Goal: Task Accomplishment & Management: Manage account settings

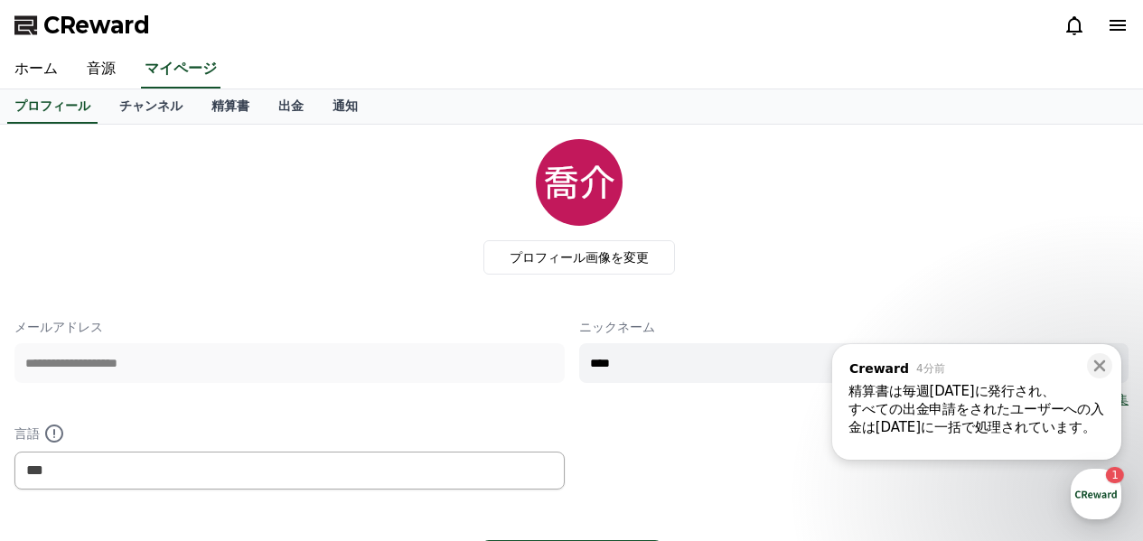
click at [1045, 399] on div "精算書は毎週[DATE]に発行され、" at bounding box center [976, 391] width 257 height 18
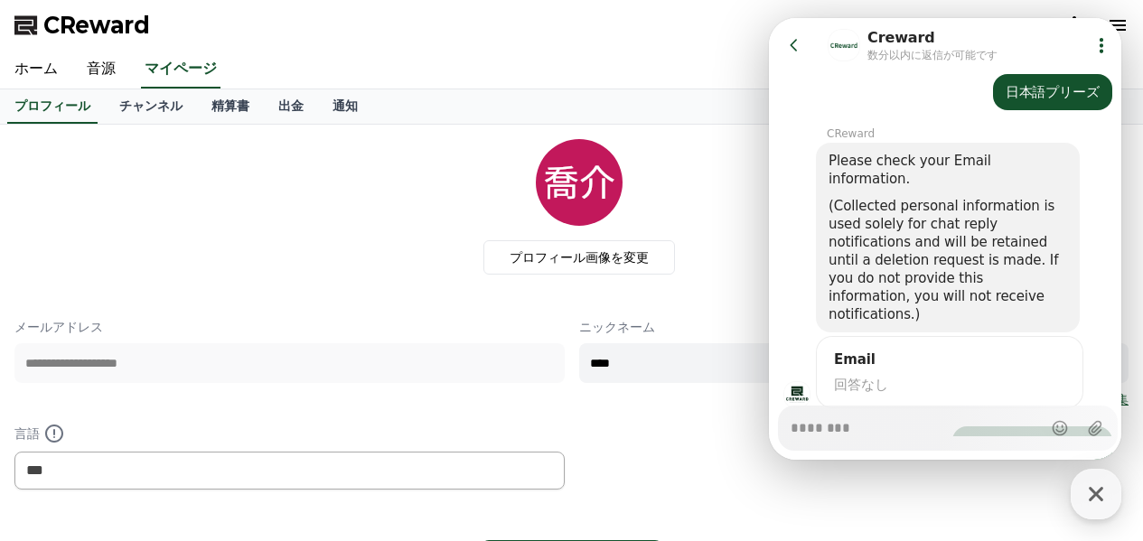
scroll to position [2389, 0]
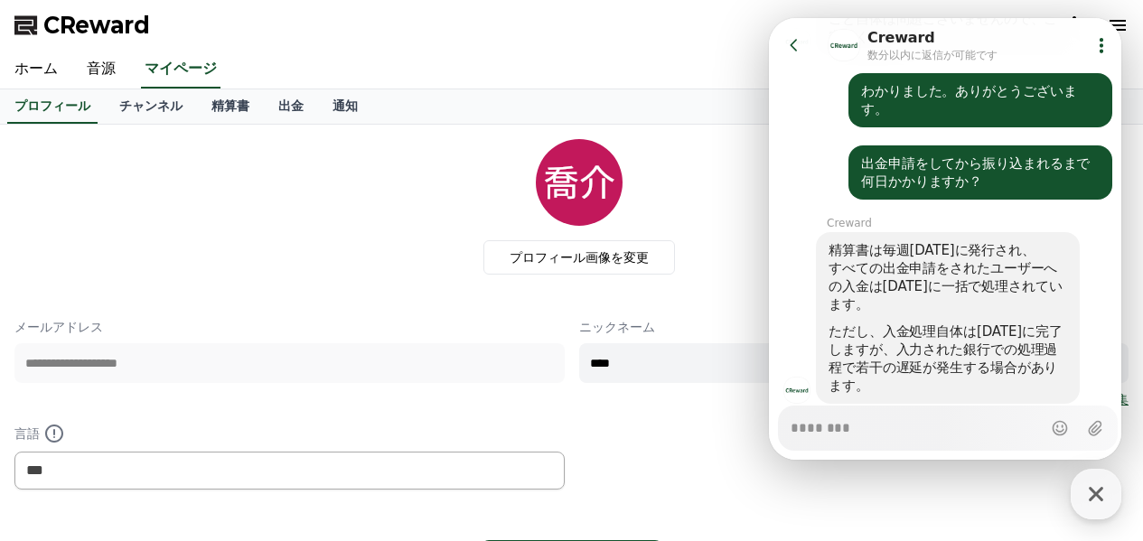
type textarea "*"
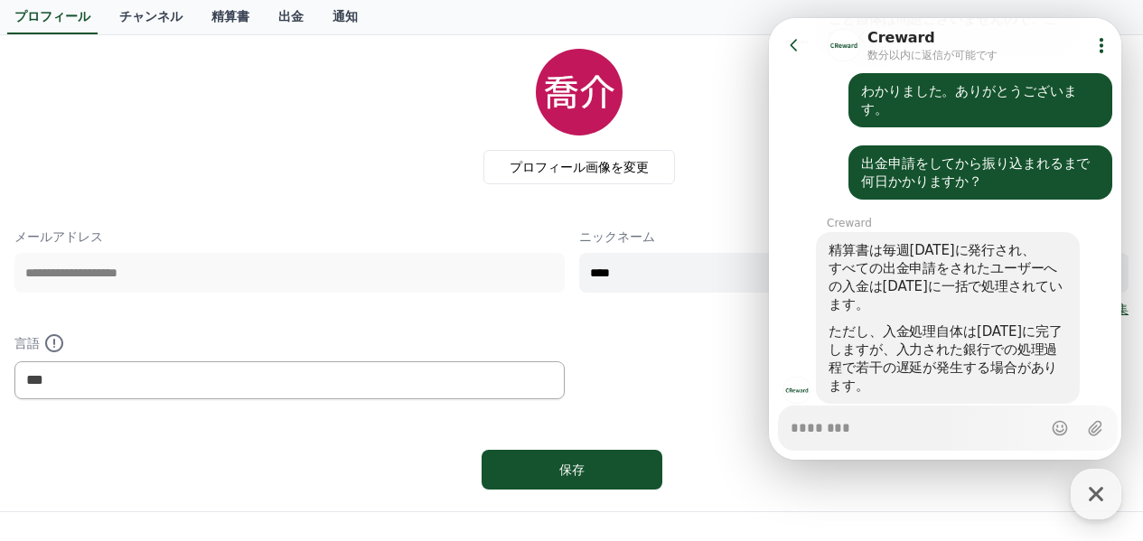
click at [938, 416] on textarea "Messenger Input Textarea" at bounding box center [915, 421] width 251 height 31
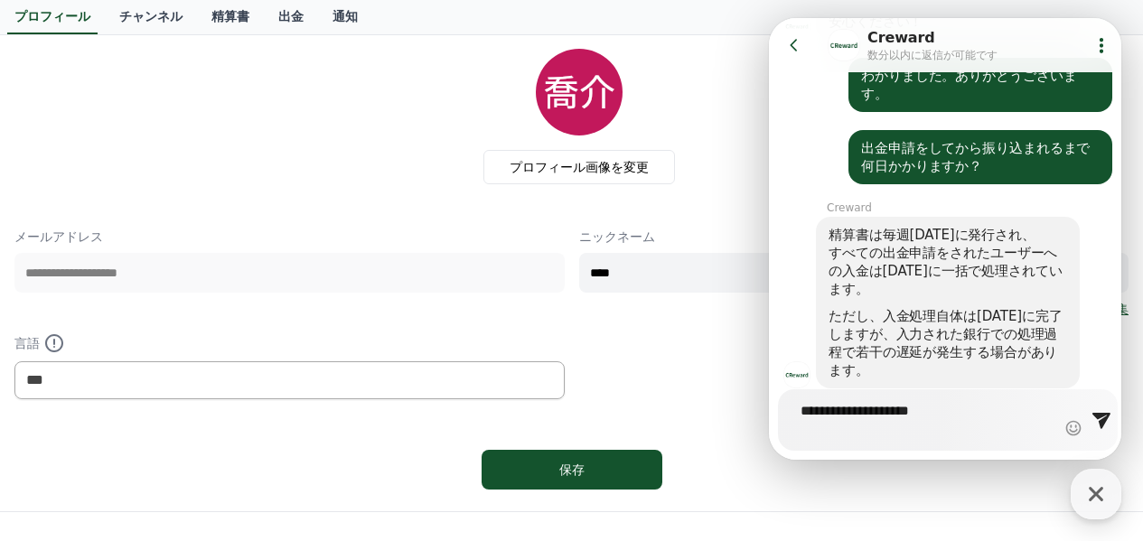
scroll to position [2405, 0]
type textarea "**********"
click at [1095, 429] on icon at bounding box center [1101, 421] width 18 height 16
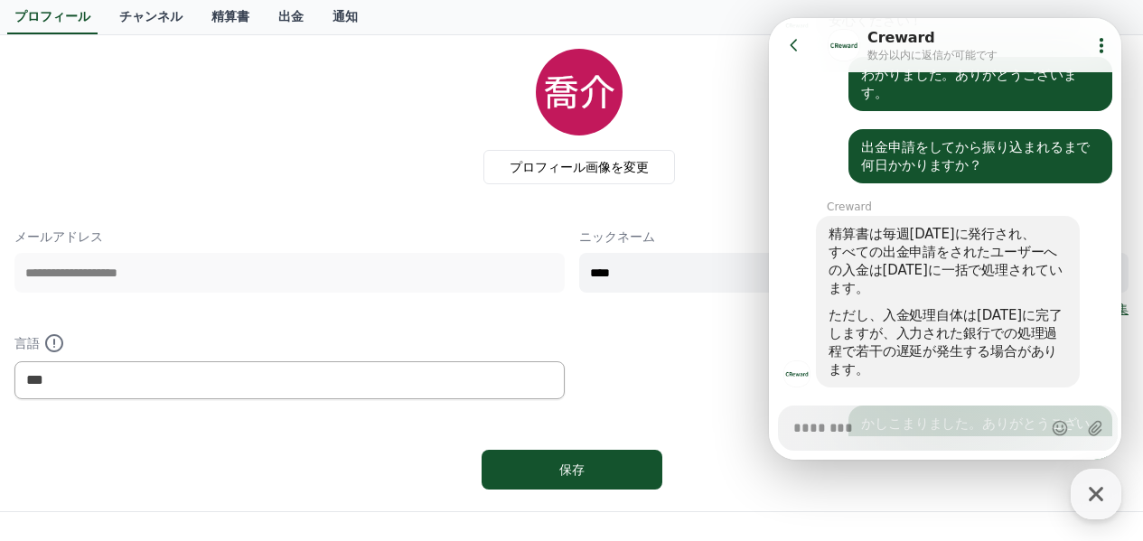
scroll to position [2461, 0]
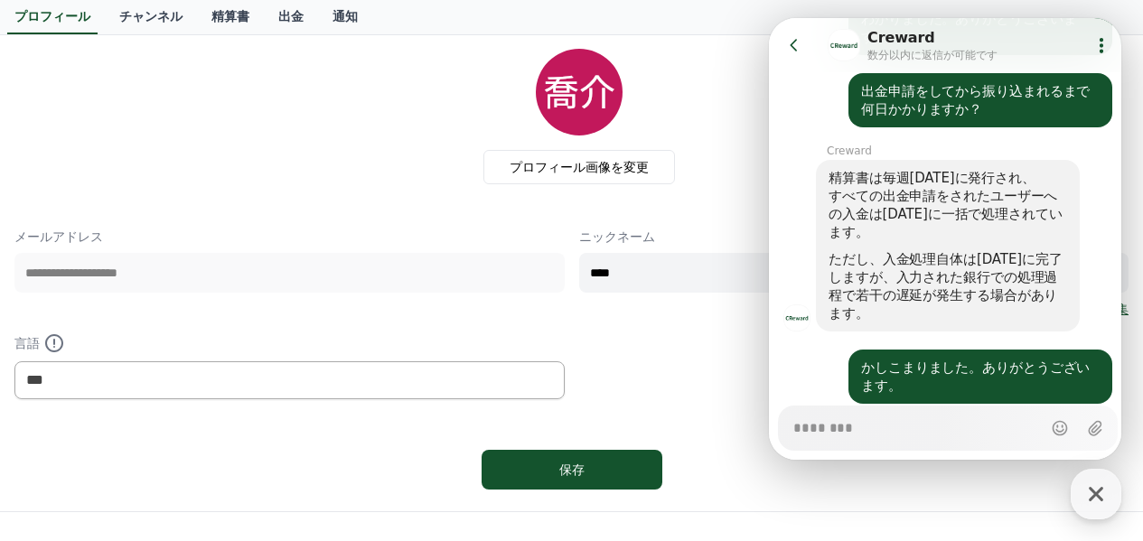
click at [943, 420] on textarea "Messenger Input Textarea" at bounding box center [916, 421] width 246 height 31
type textarea "*"
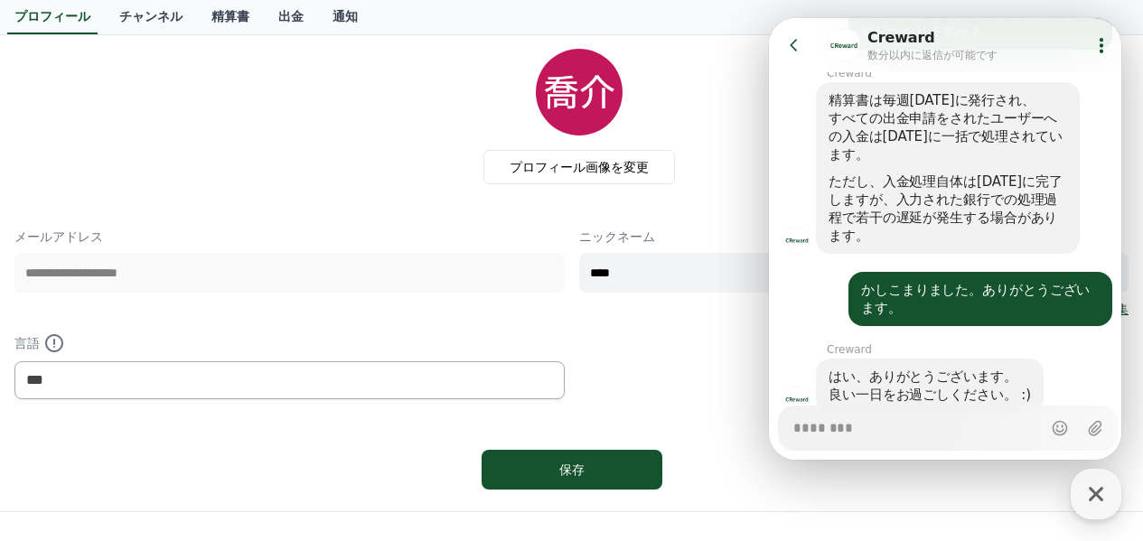
scroll to position [2548, 0]
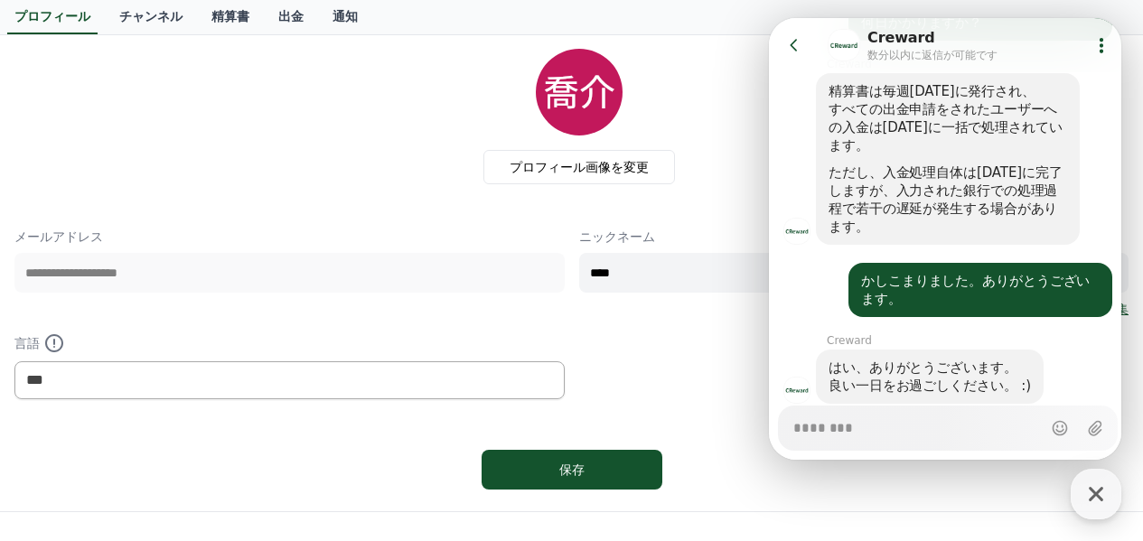
click at [817, 49] on button "Go to previous page" at bounding box center [802, 45] width 48 height 36
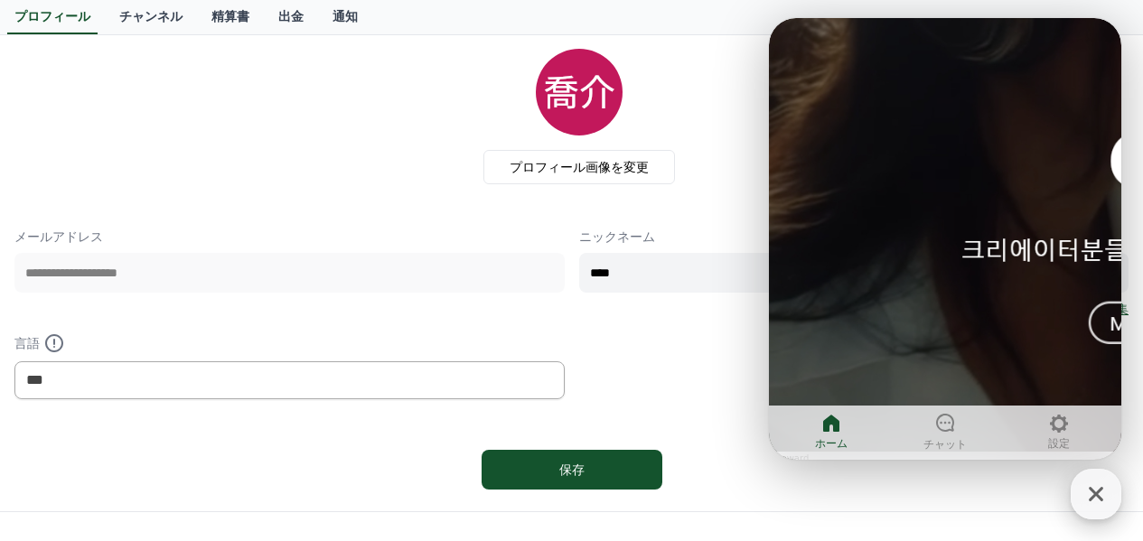
click at [1115, 507] on div "button" at bounding box center [1095, 494] width 51 height 51
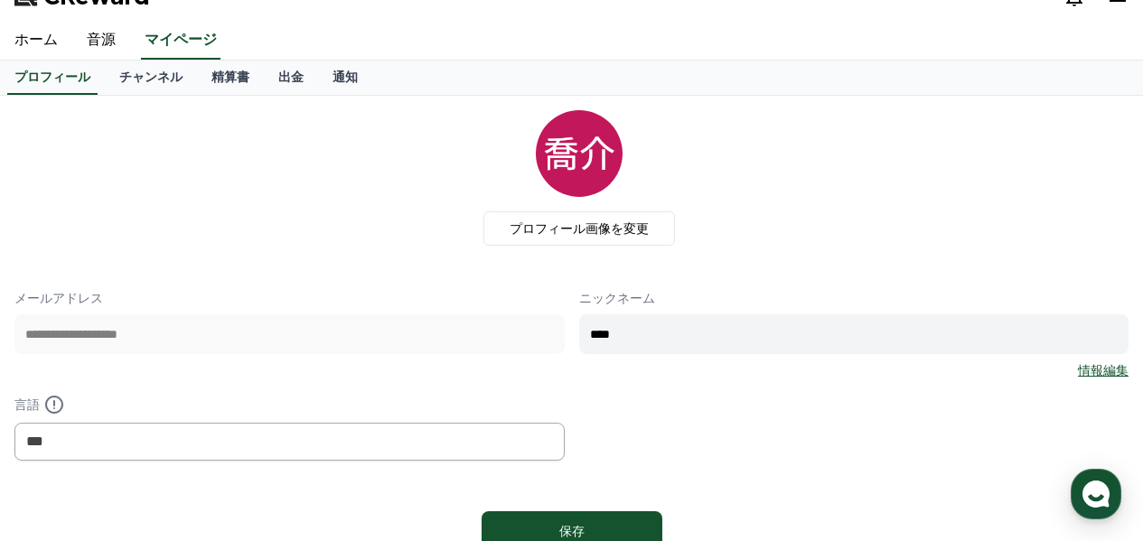
scroll to position [0, 0]
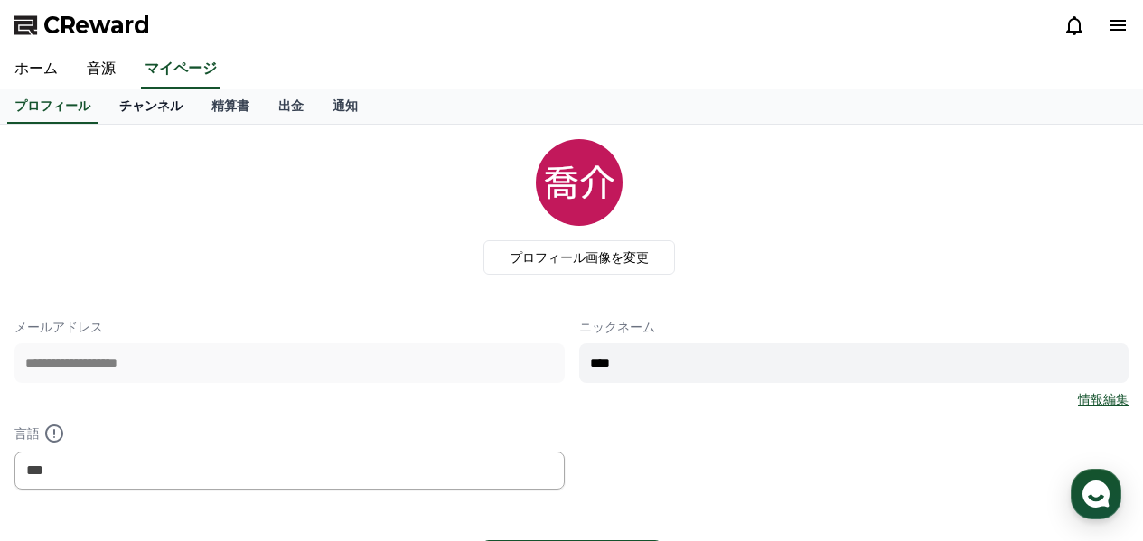
click at [130, 91] on link "チャンネル" at bounding box center [151, 106] width 92 height 34
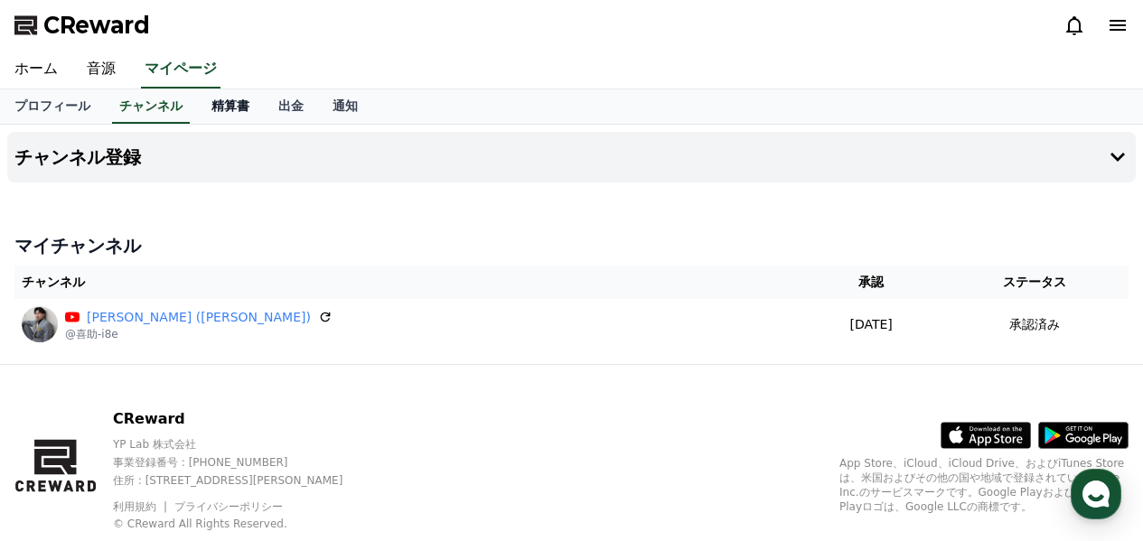
click at [215, 105] on link "精算書" at bounding box center [230, 106] width 67 height 34
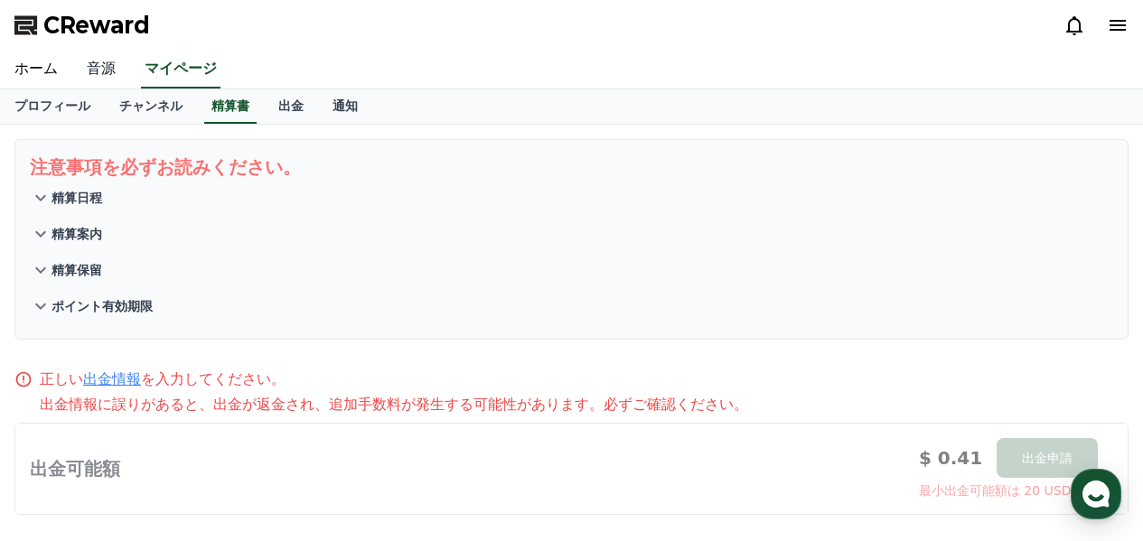
click at [103, 66] on link "音源" at bounding box center [101, 70] width 58 height 38
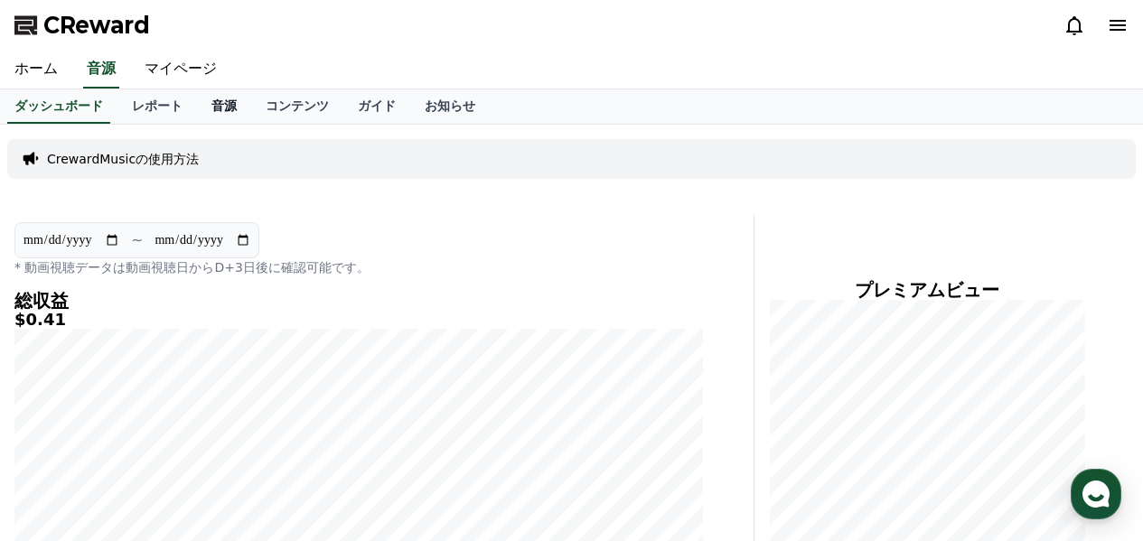
click at [197, 105] on link "音源" at bounding box center [224, 106] width 54 height 34
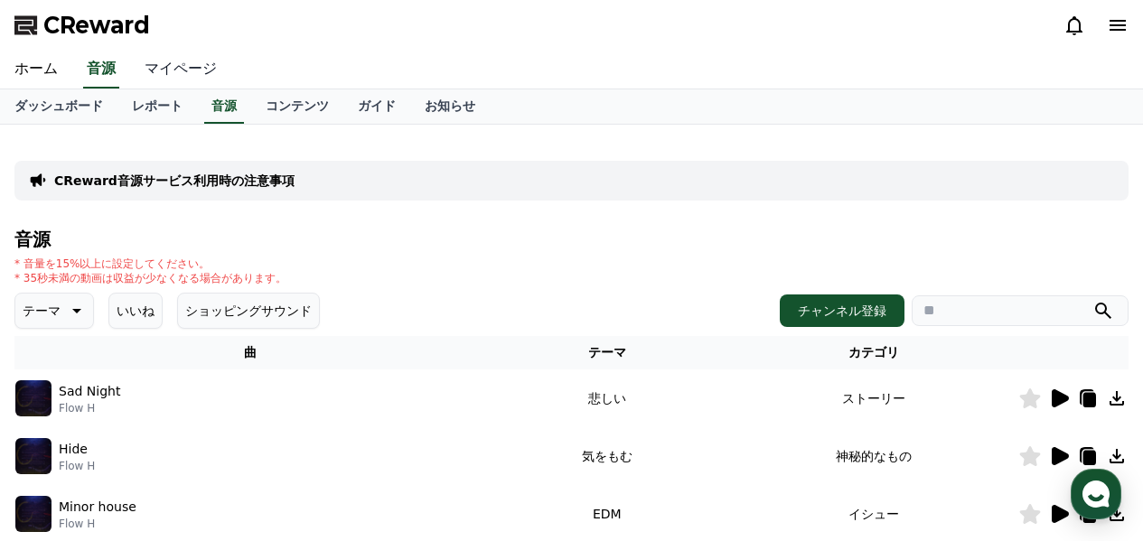
click at [173, 79] on link "マイページ" at bounding box center [180, 70] width 101 height 38
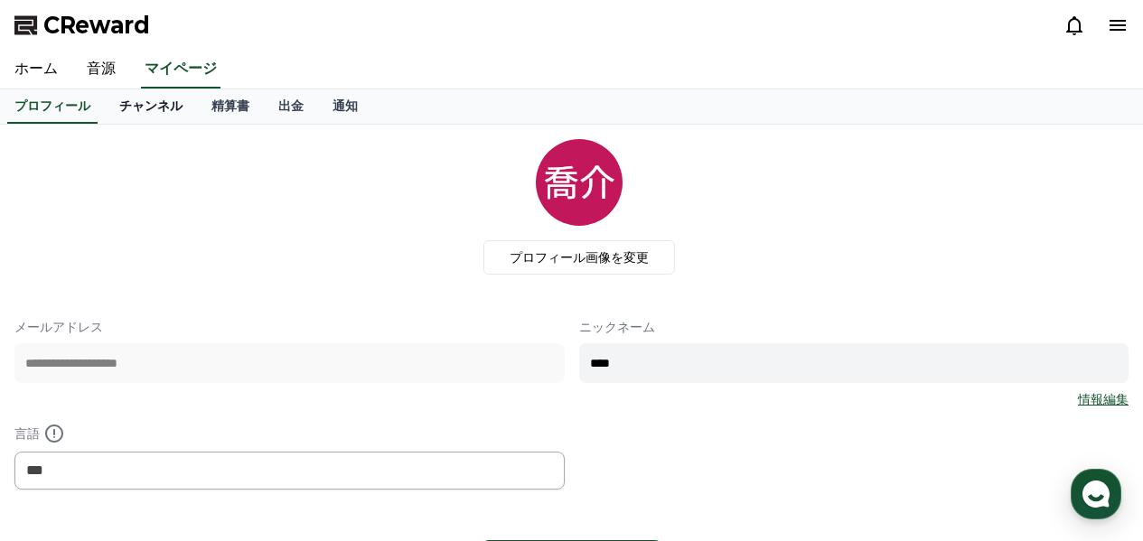
click at [117, 105] on link "チャンネル" at bounding box center [151, 106] width 92 height 34
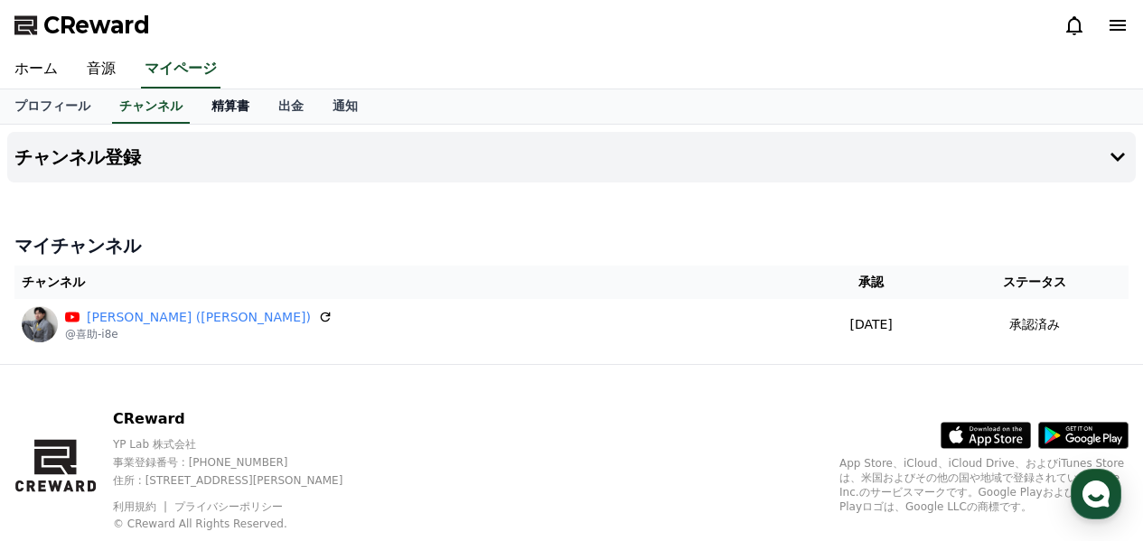
click at [219, 114] on link "精算書" at bounding box center [230, 106] width 67 height 34
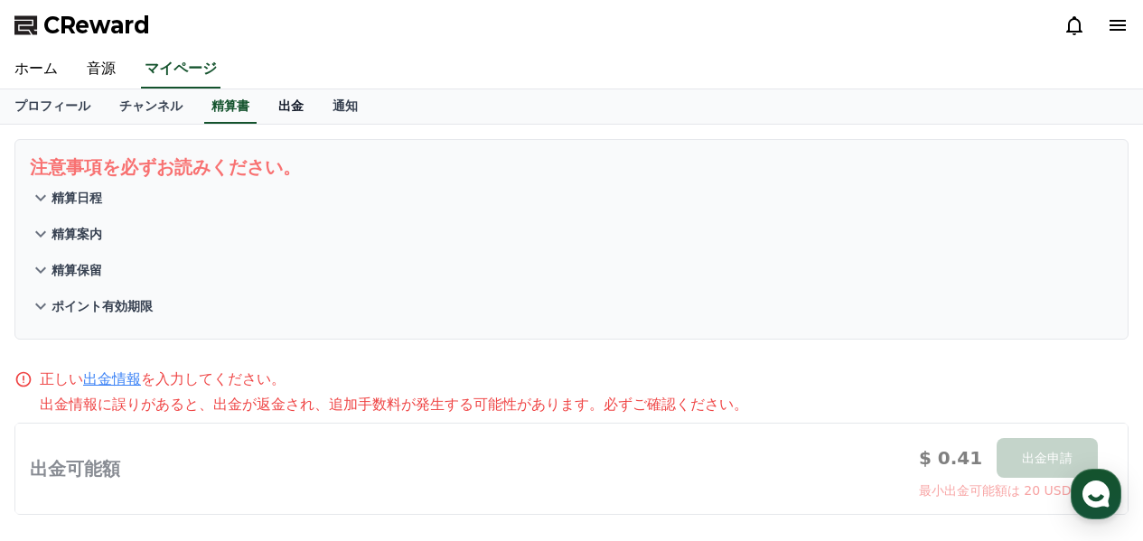
click at [264, 104] on link "出金" at bounding box center [291, 106] width 54 height 34
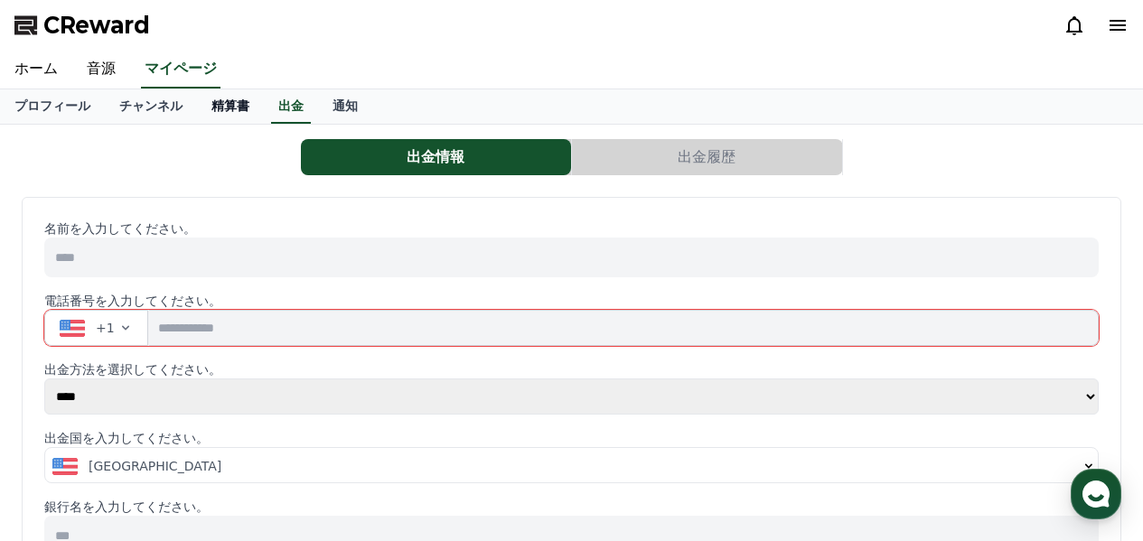
click at [201, 96] on link "精算書" at bounding box center [230, 106] width 67 height 34
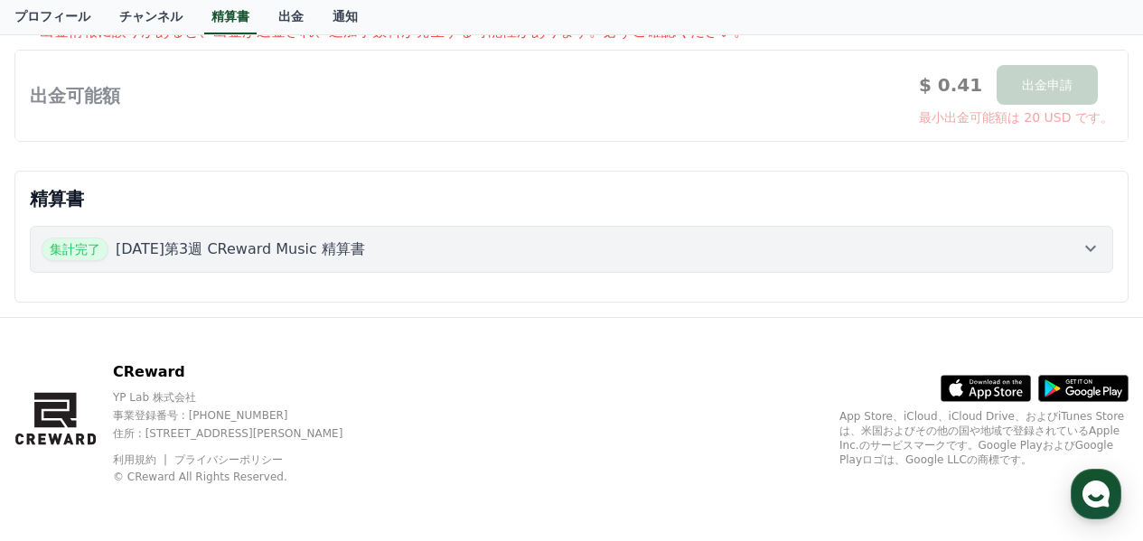
scroll to position [374, 0]
click at [305, 252] on p "[DATE]第3週 CReward Music 精算書" at bounding box center [240, 249] width 249 height 22
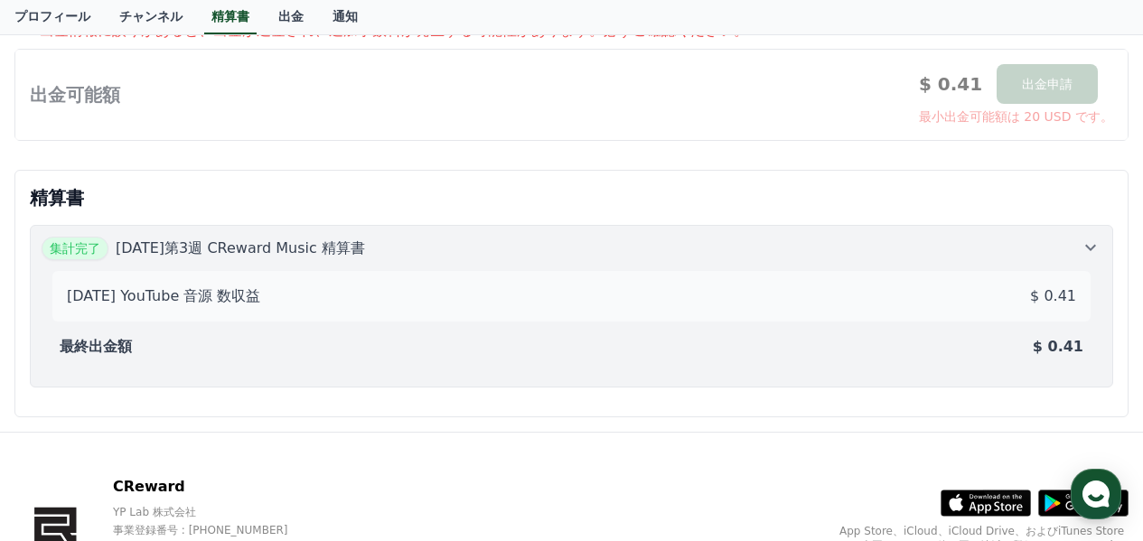
click at [455, 253] on div "集計完了 [DATE]第3週 CReward Music 精算書" at bounding box center [571, 248] width 1059 height 23
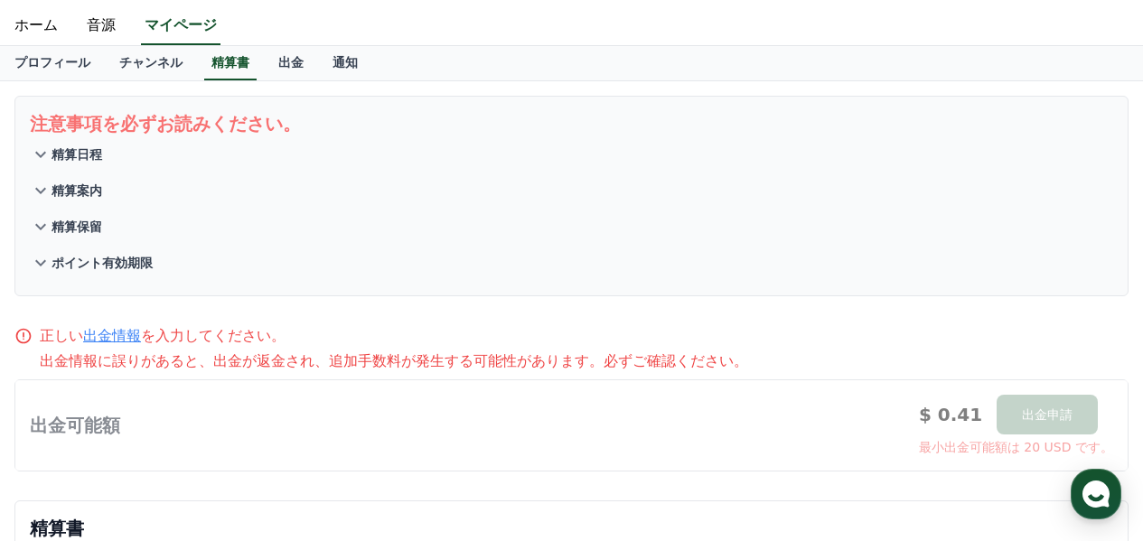
scroll to position [13, 0]
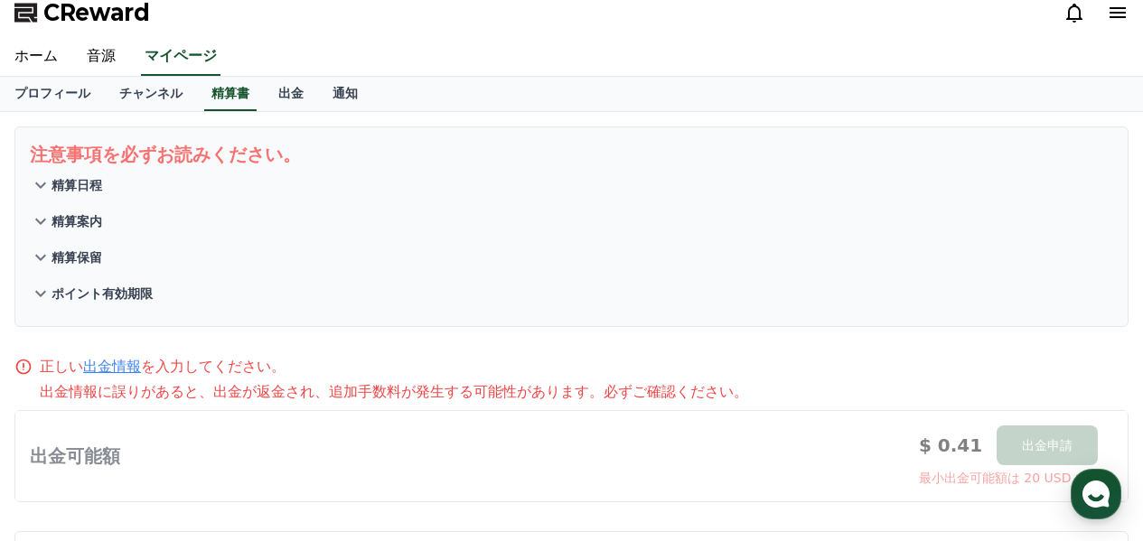
click at [77, 178] on p "精算日程" at bounding box center [76, 185] width 51 height 18
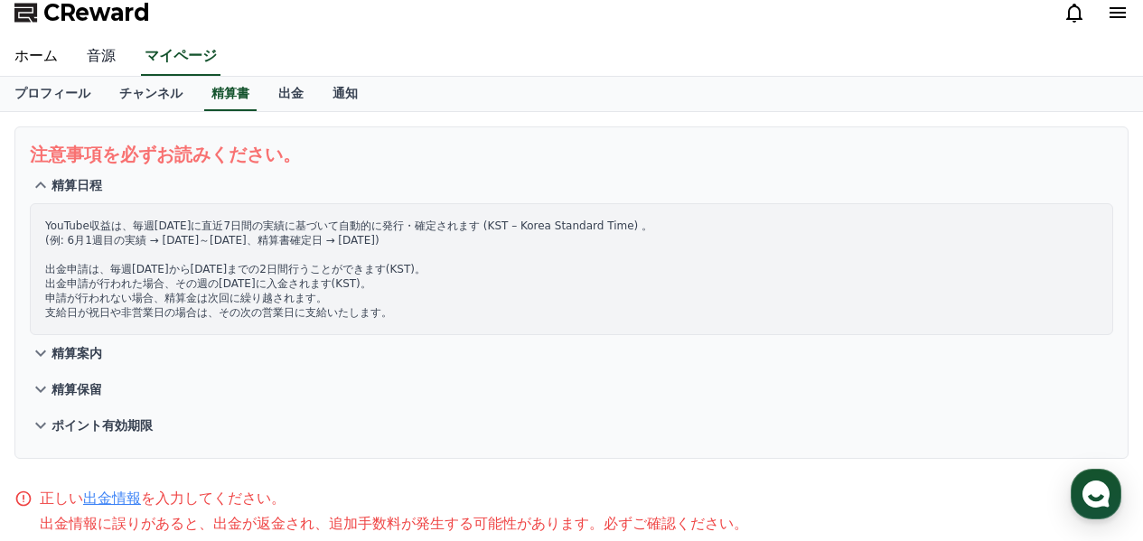
click at [98, 63] on link "音源" at bounding box center [101, 57] width 58 height 38
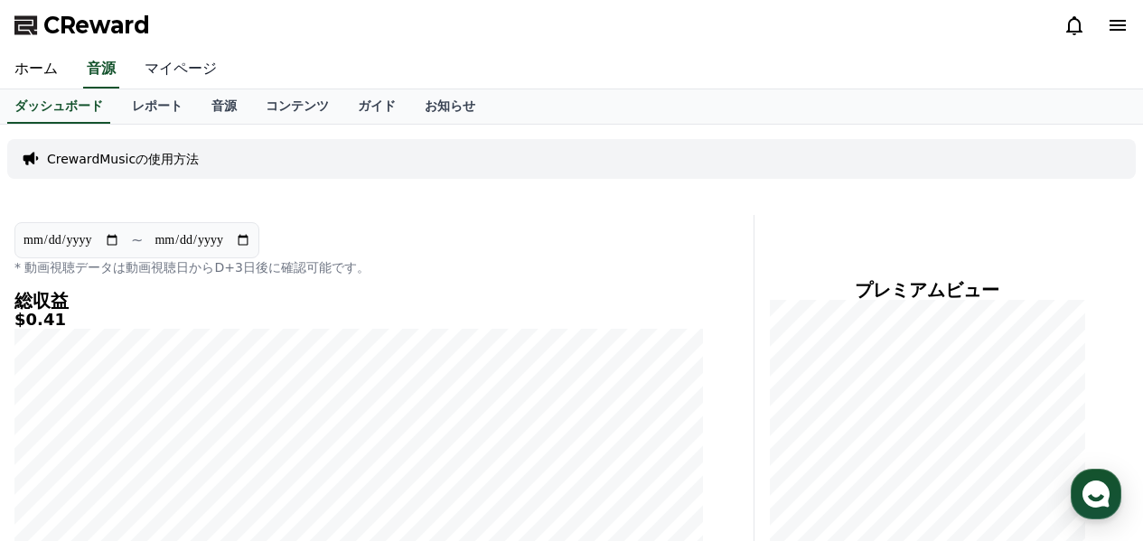
click at [165, 67] on link "マイページ" at bounding box center [180, 70] width 101 height 38
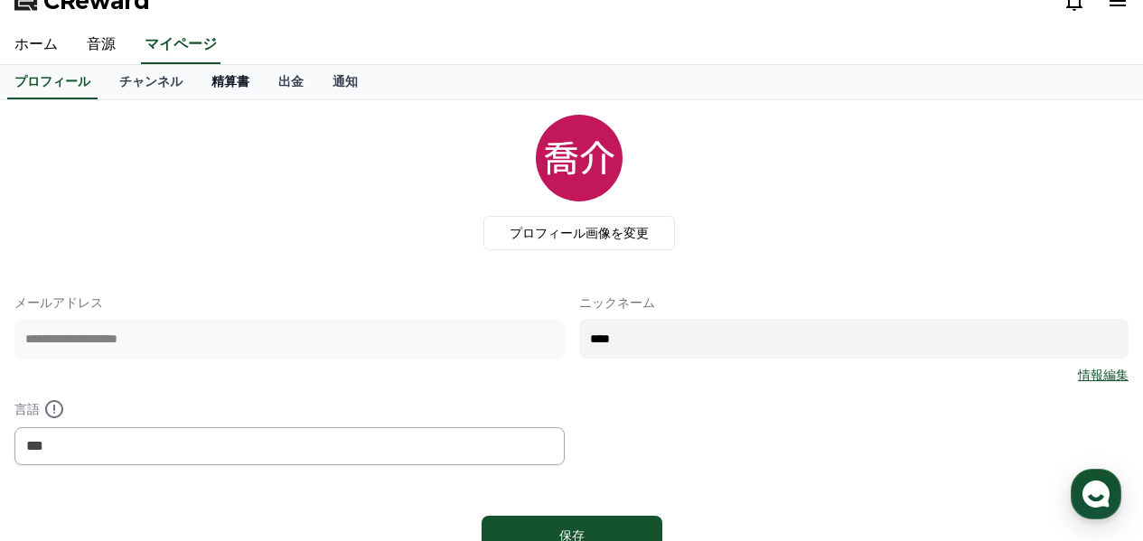
scroll to position [14, 0]
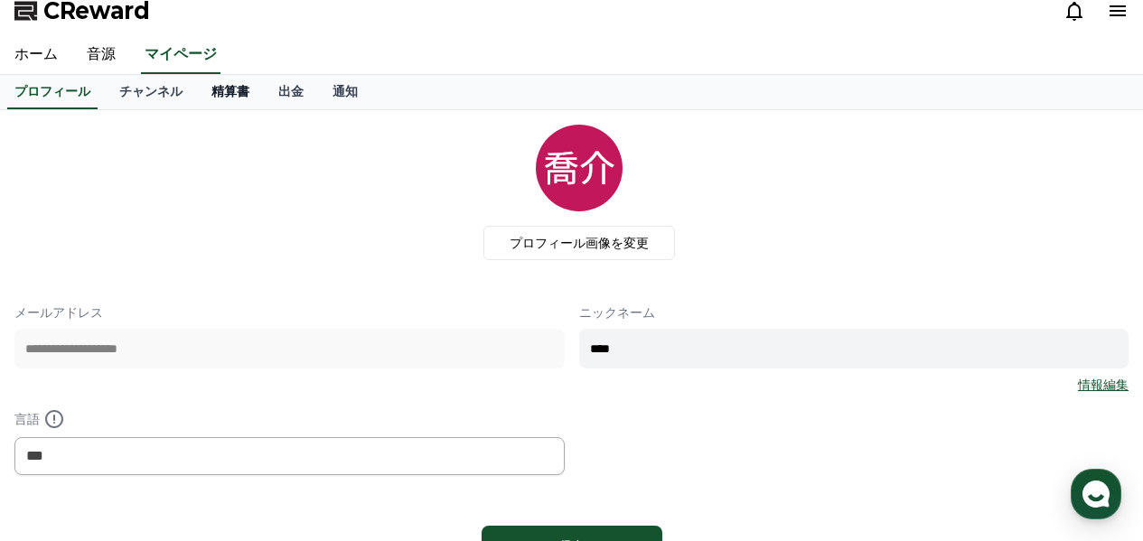
click at [197, 95] on link "精算書" at bounding box center [230, 92] width 67 height 34
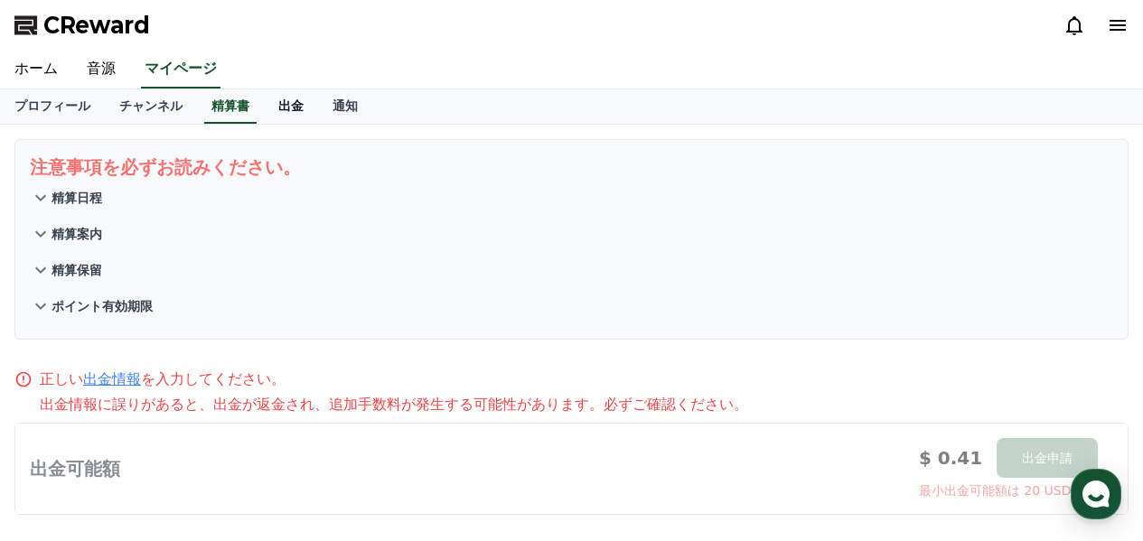
click at [264, 106] on link "出金" at bounding box center [291, 106] width 54 height 34
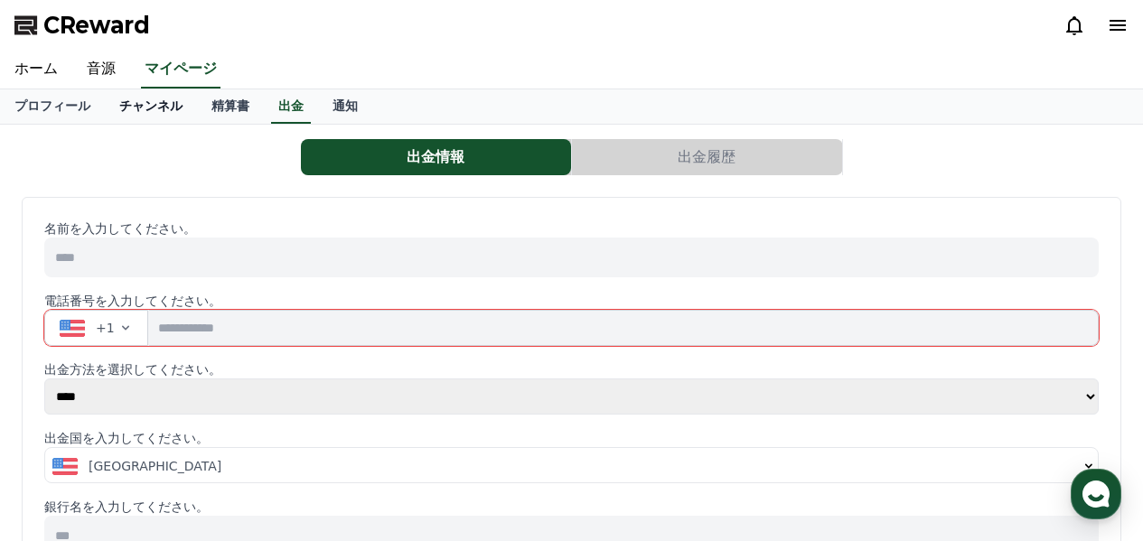
click at [126, 99] on link "チャンネル" at bounding box center [151, 106] width 92 height 34
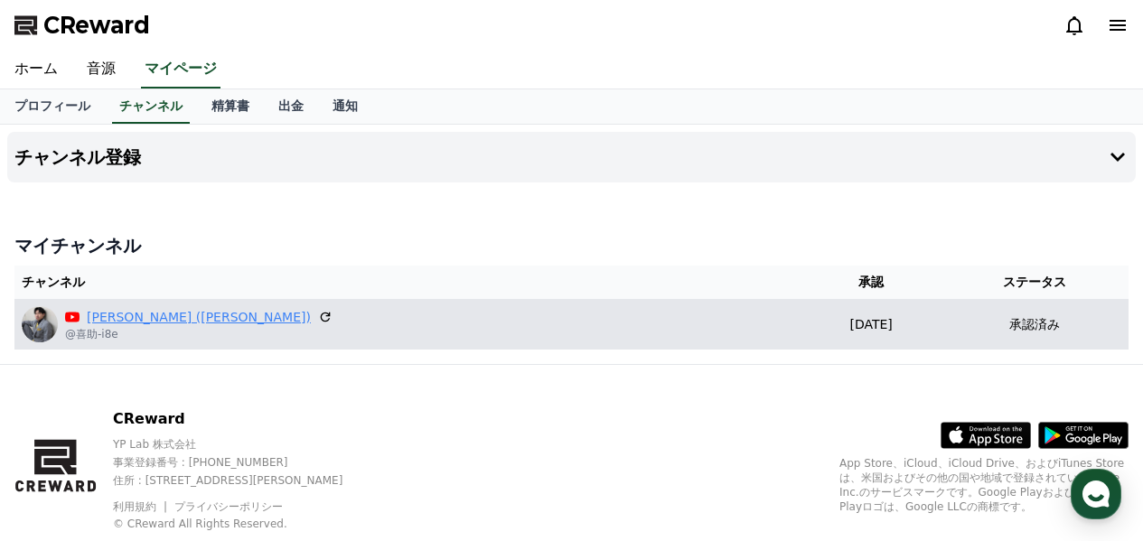
click at [121, 309] on link "[PERSON_NAME] ([PERSON_NAME])" at bounding box center [199, 317] width 224 height 19
